Goal: Task Accomplishment & Management: Use online tool/utility

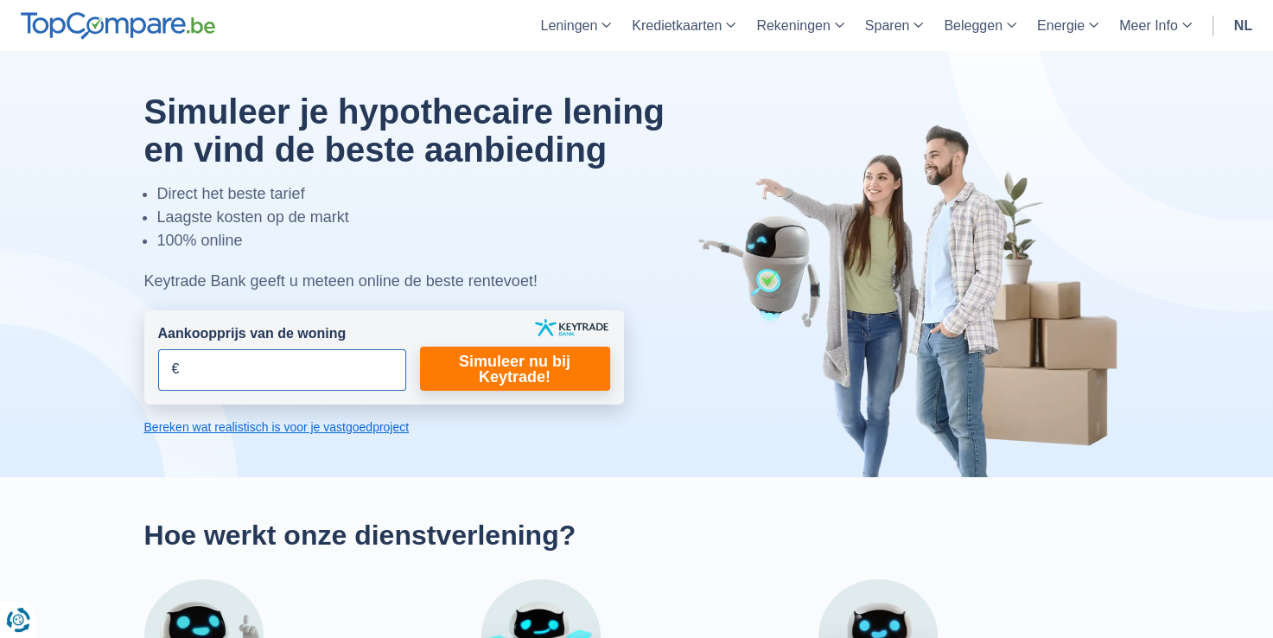
click at [309, 357] on input "Aankoopprijs van de woning" at bounding box center [282, 369] width 248 height 41
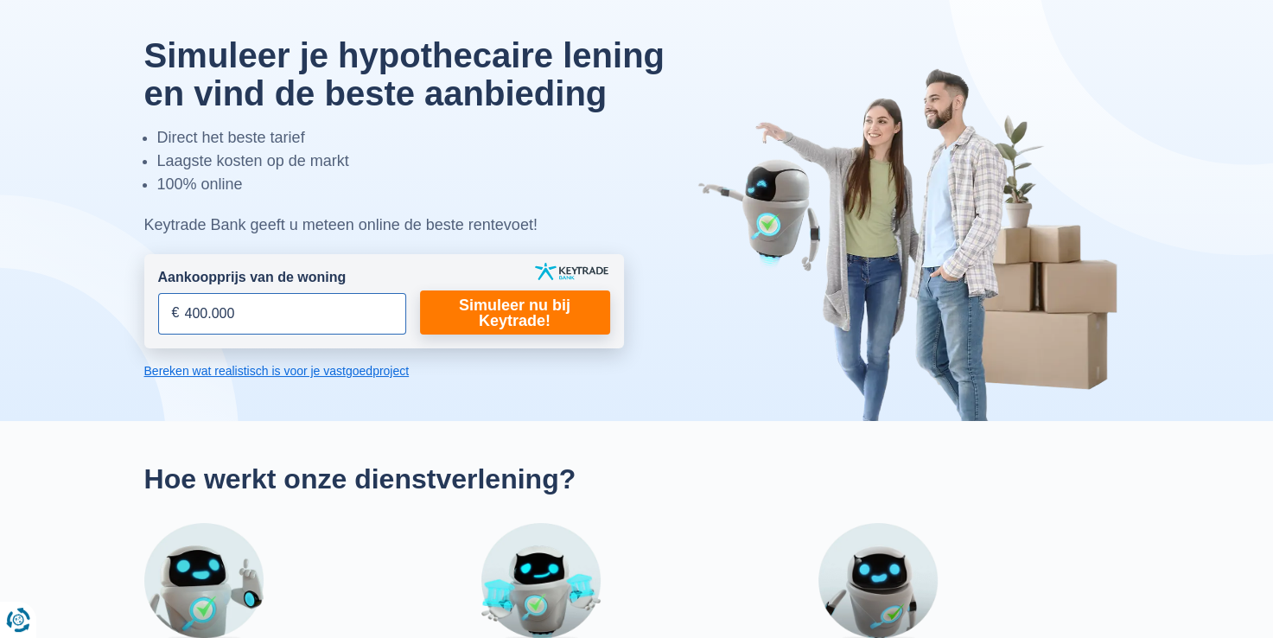
scroll to position [86, 0]
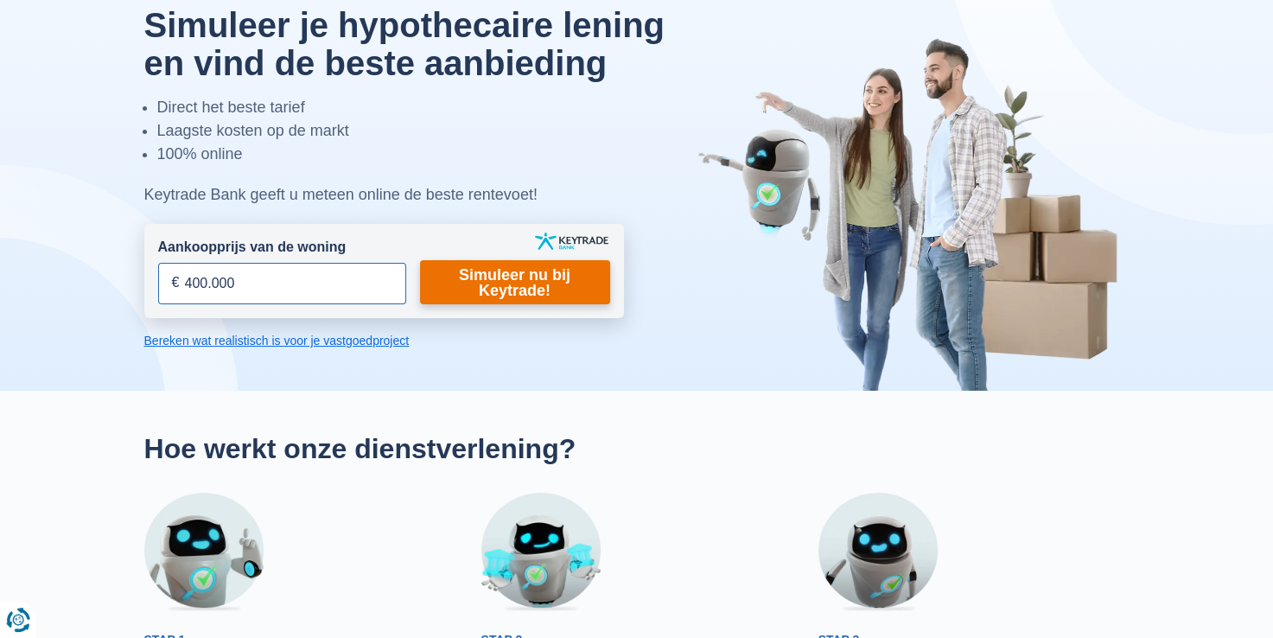
type input "400.000"
click at [478, 289] on link "Simuleer nu bij Keytrade!" at bounding box center [515, 282] width 190 height 44
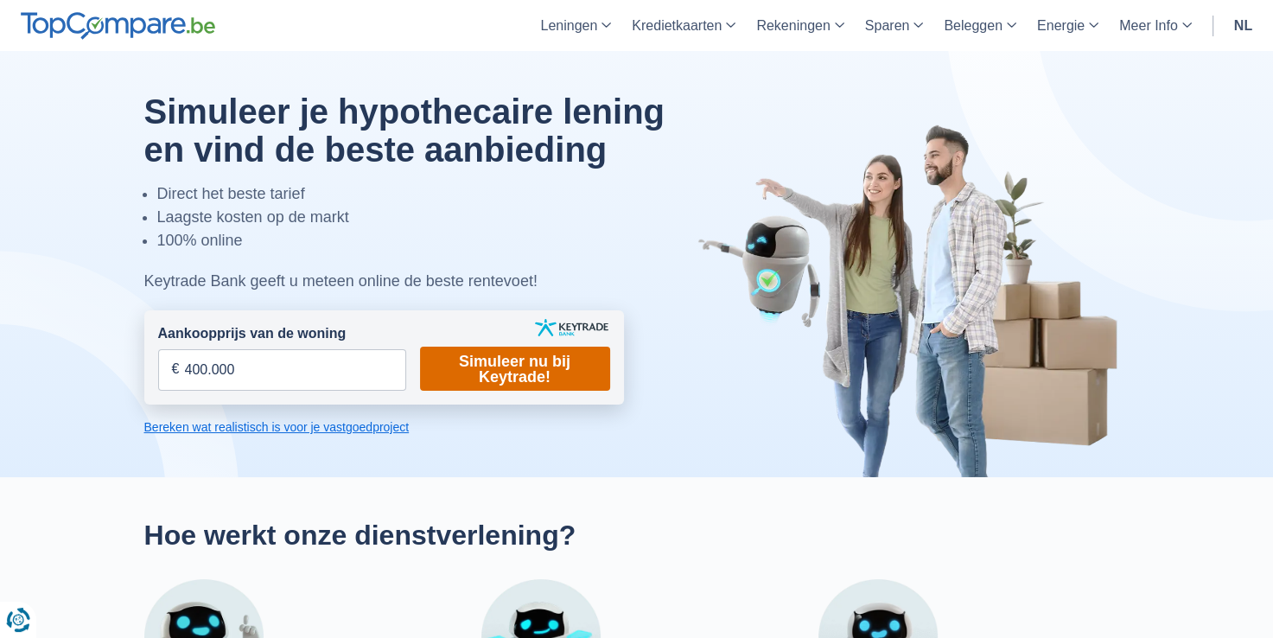
click at [515, 371] on link "Simuleer nu bij Keytrade!" at bounding box center [515, 368] width 190 height 44
click at [249, 370] on input "Aankoopprijs van de woning" at bounding box center [282, 369] width 248 height 41
click at [276, 427] on link "Bereken wat realistisch is voor je vastgoedproject" at bounding box center [383, 426] width 479 height 17
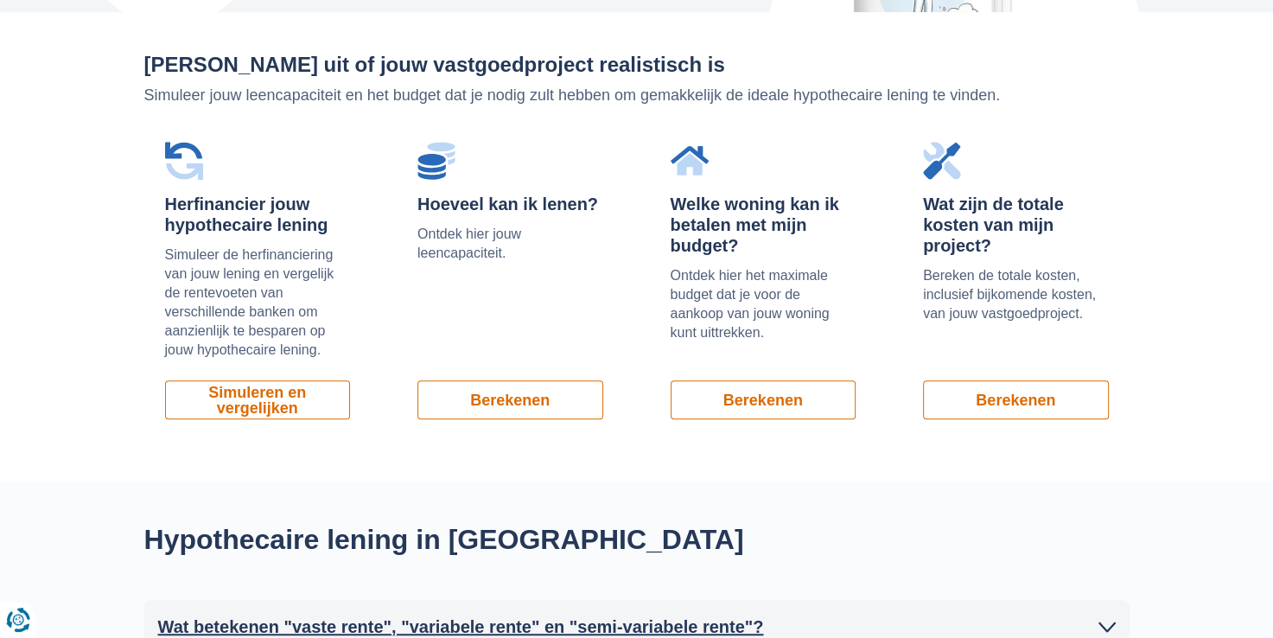
scroll to position [1171, 0]
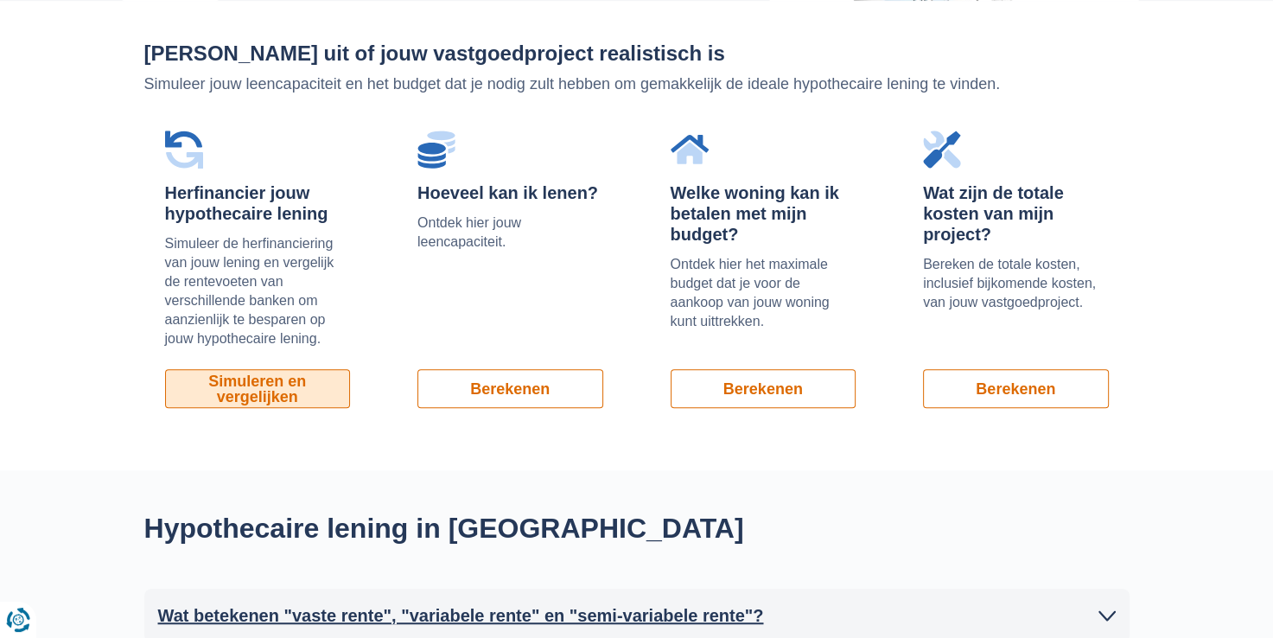
click at [283, 388] on link "Simuleren en vergelijken" at bounding box center [258, 388] width 186 height 39
click at [93, 346] on div "Zoek uit of jouw vastgoedproject realistisch is Simuleer jouw leencapaciteit en…" at bounding box center [636, 235] width 1273 height 469
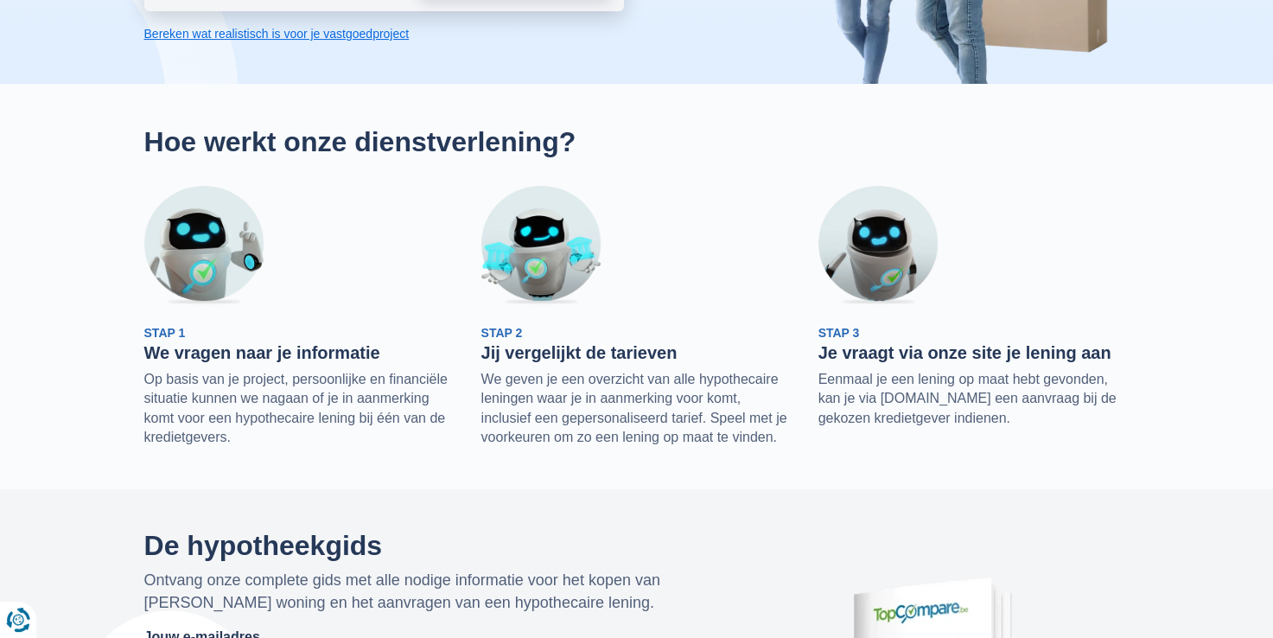
scroll to position [0, 0]
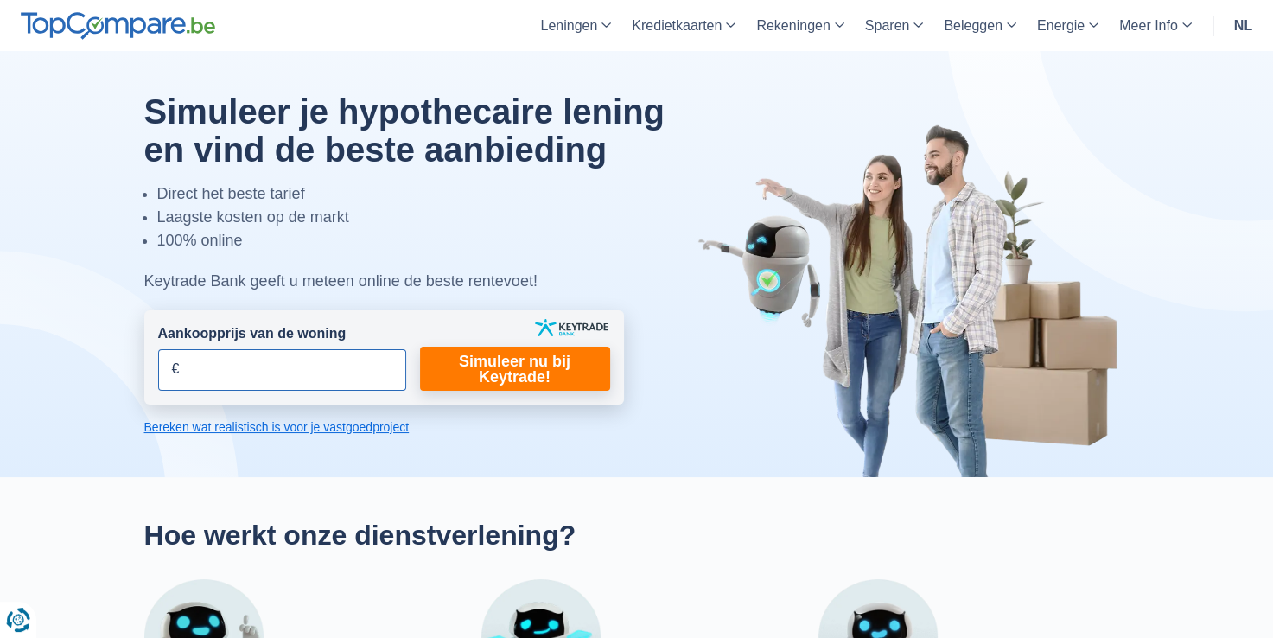
click at [276, 378] on input "Aankoopprijs van de woning" at bounding box center [282, 369] width 248 height 41
type input "400.000"
click at [466, 371] on link "Simuleer nu bij Keytrade!" at bounding box center [515, 368] width 190 height 44
click at [482, 368] on link "Simuleer nu bij Keytrade!" at bounding box center [515, 368] width 190 height 44
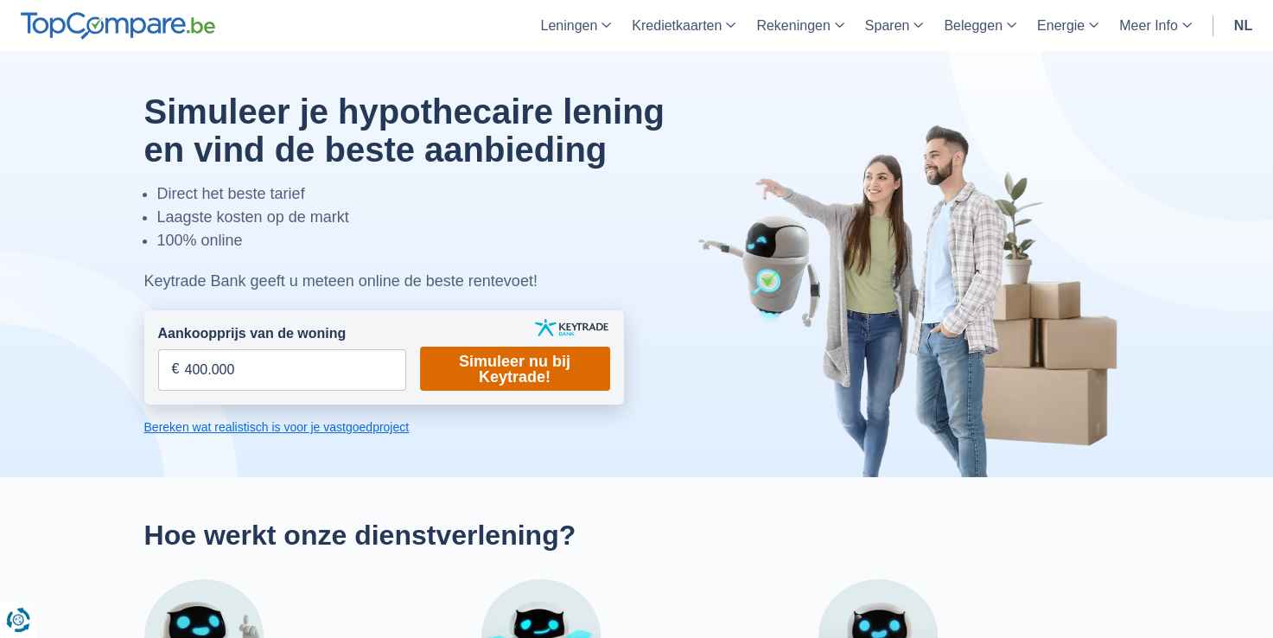
click at [482, 368] on link "Simuleer nu bij Keytrade!" at bounding box center [515, 368] width 190 height 44
click at [308, 376] on input "Aankoopprijs van de woning" at bounding box center [282, 369] width 248 height 41
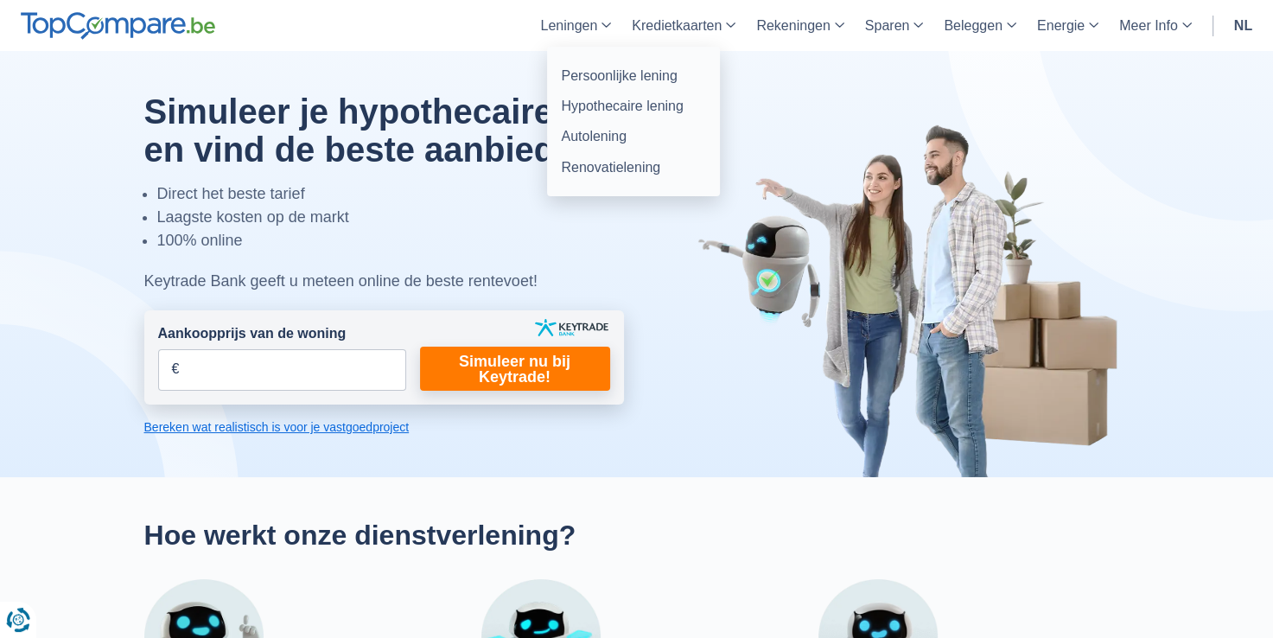
drag, startPoint x: 620, startPoint y: 103, endPoint x: 553, endPoint y: 23, distance: 104.2
click at [620, 103] on link "Hypothecaire lening" at bounding box center [633, 106] width 159 height 30
